Goal: Navigation & Orientation: Go to known website

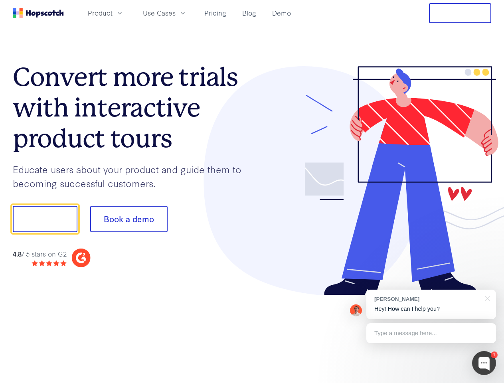
click at [252, 191] on div at bounding box center [371, 180] width 239 height 229
click at [112, 13] on span "Product" at bounding box center [100, 13] width 25 height 10
click at [175, 13] on span "Use Cases" at bounding box center [159, 13] width 33 height 10
click at [460, 13] on button "Free Trial" at bounding box center [460, 13] width 62 height 20
click at [45, 219] on button "Show me!" at bounding box center [45, 219] width 65 height 26
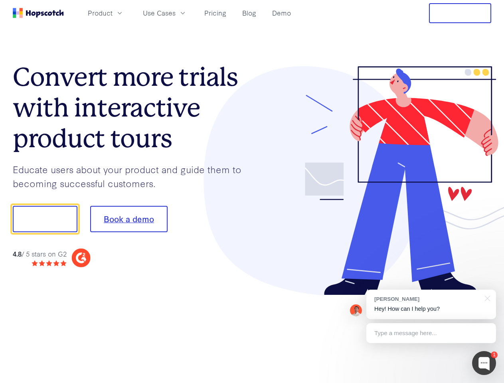
click at [128, 219] on button "Book a demo" at bounding box center [128, 219] width 77 height 26
click at [484, 363] on div at bounding box center [484, 363] width 24 height 24
click at [431, 304] on div "[PERSON_NAME] Hey! How can I help you?" at bounding box center [431, 305] width 130 height 30
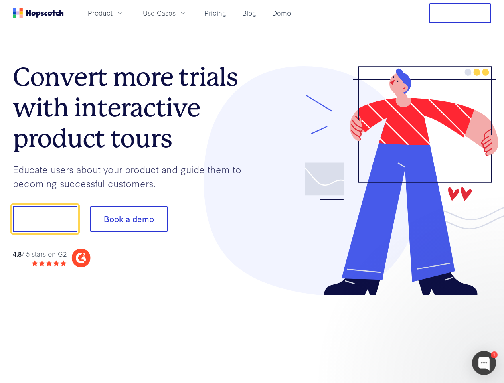
click at [486, 298] on div at bounding box center [421, 271] width 150 height 159
click at [431, 333] on div at bounding box center [421, 271] width 150 height 159
